Goal: Task Accomplishment & Management: Manage account settings

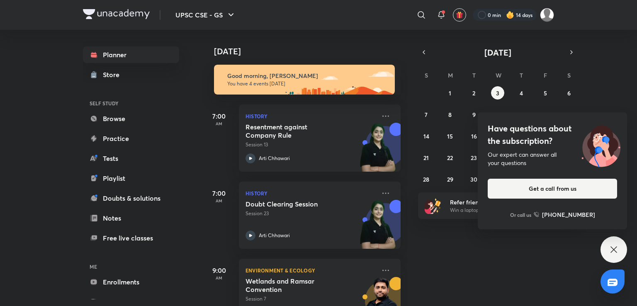
click at [614, 246] on icon at bounding box center [614, 250] width 10 height 10
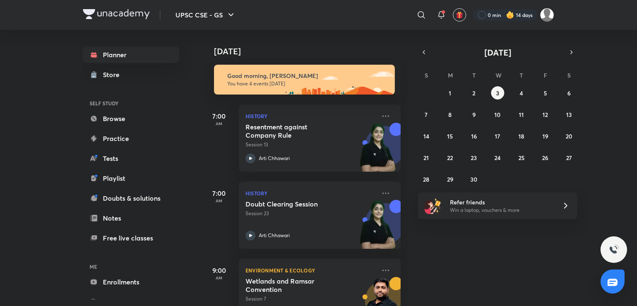
click at [444, 261] on div "Today Good morning, saarthak You have 4 events today 7:00 AM History Resentment…" at bounding box center [418, 168] width 433 height 276
click at [472, 93] on button "2" at bounding box center [474, 92] width 13 height 13
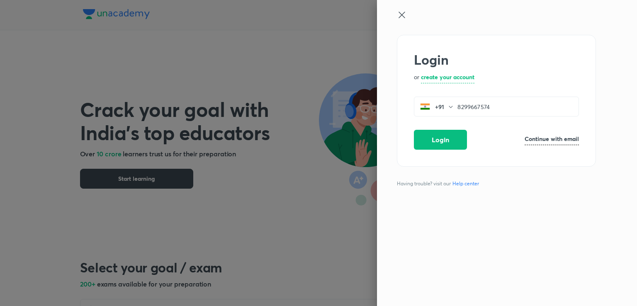
click at [433, 137] on button "Login" at bounding box center [440, 140] width 53 height 20
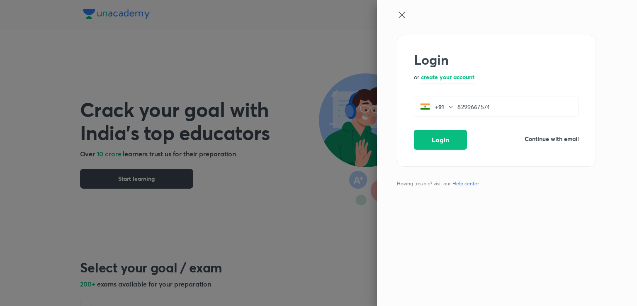
click at [433, 137] on button "Login" at bounding box center [440, 140] width 53 height 20
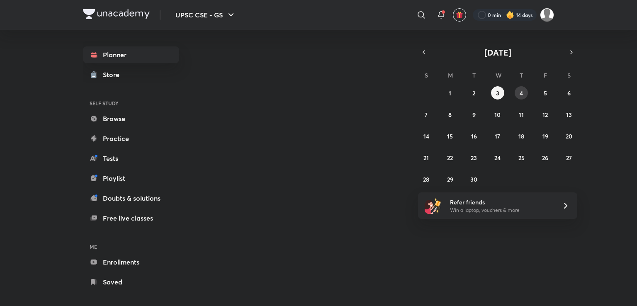
click at [520, 94] on abbr "4" at bounding box center [521, 93] width 3 height 8
click at [495, 90] on button "3" at bounding box center [497, 92] width 13 height 13
click at [471, 91] on button "2" at bounding box center [474, 92] width 13 height 13
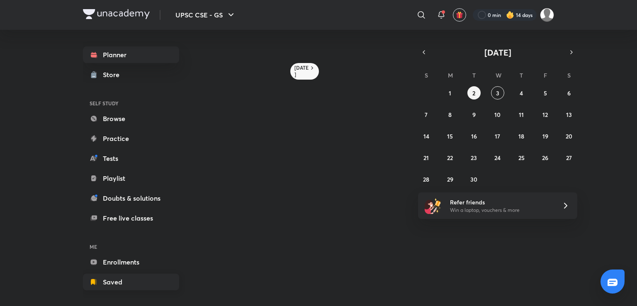
click at [146, 278] on link "Saved" at bounding box center [131, 282] width 96 height 17
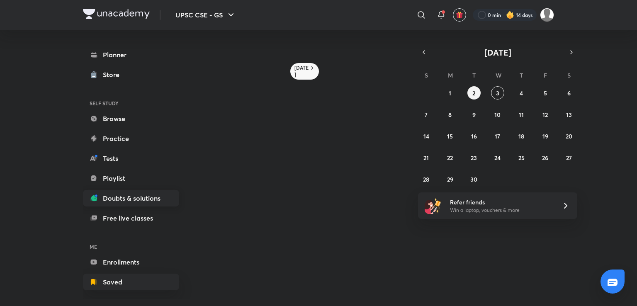
click at [152, 198] on link "Doubts & solutions" at bounding box center [131, 198] width 96 height 17
click at [140, 48] on link "Planner" at bounding box center [131, 54] width 96 height 17
